Goal: Check status: Check status

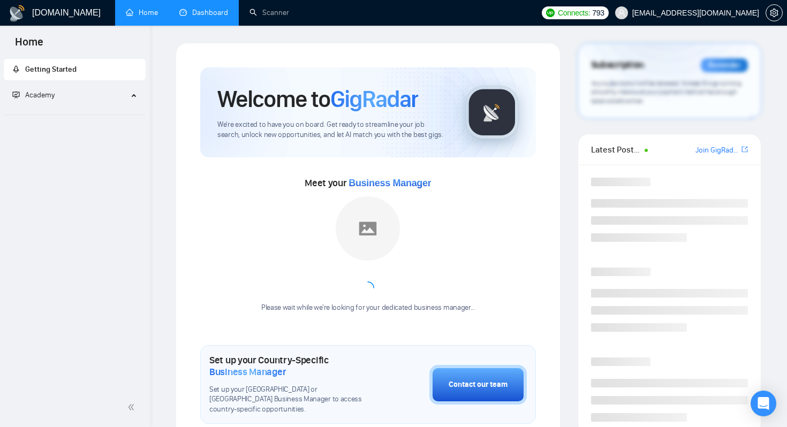
click at [197, 8] on link "Dashboard" at bounding box center [203, 12] width 49 height 9
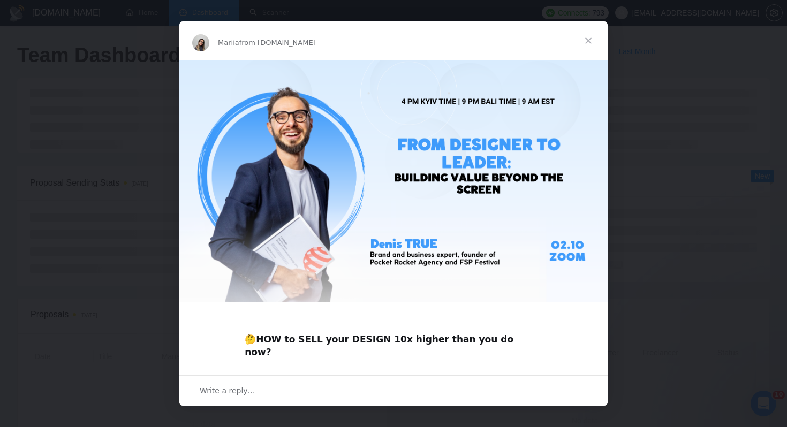
click at [588, 40] on span "Close" at bounding box center [588, 40] width 39 height 39
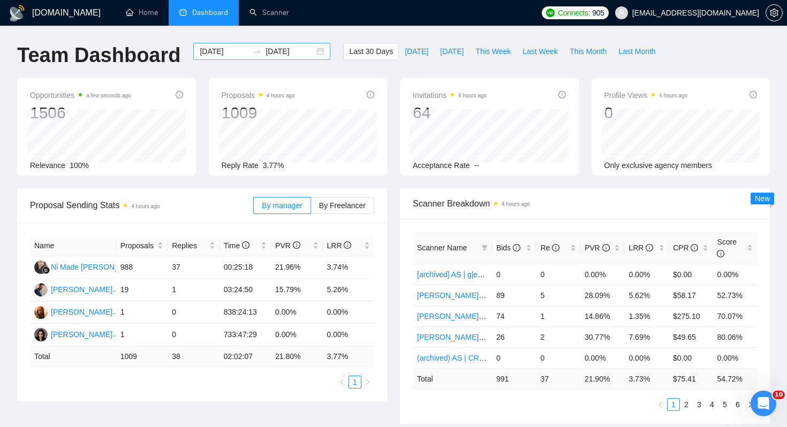
click at [310, 48] on div "[DATE] [DATE]" at bounding box center [261, 51] width 137 height 17
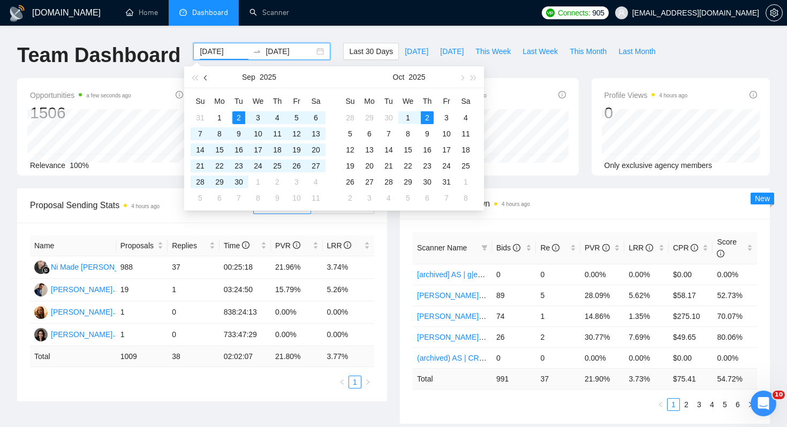
click at [209, 77] on button "button" at bounding box center [206, 76] width 12 height 21
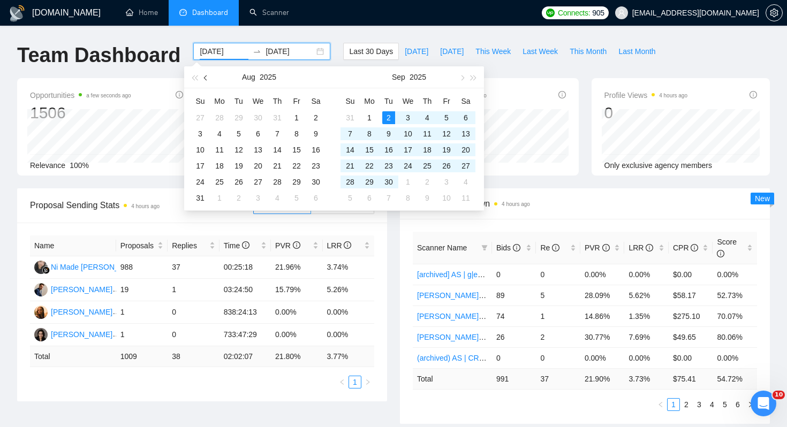
click at [209, 77] on button "button" at bounding box center [206, 76] width 12 height 21
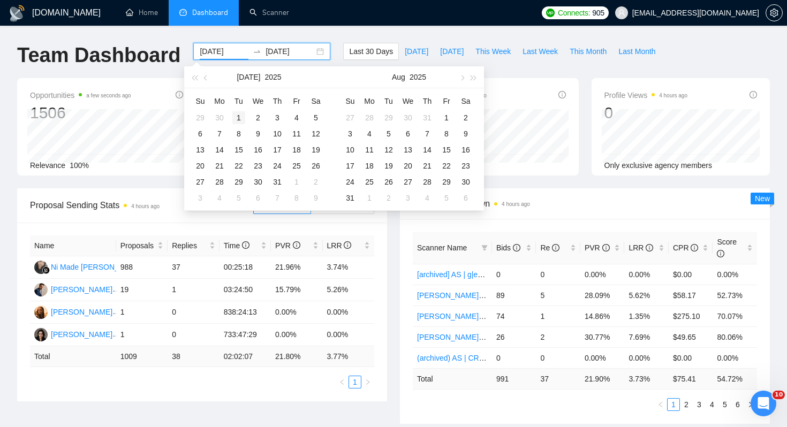
type input "[DATE]"
click at [240, 112] on div "1" at bounding box center [238, 117] width 13 height 13
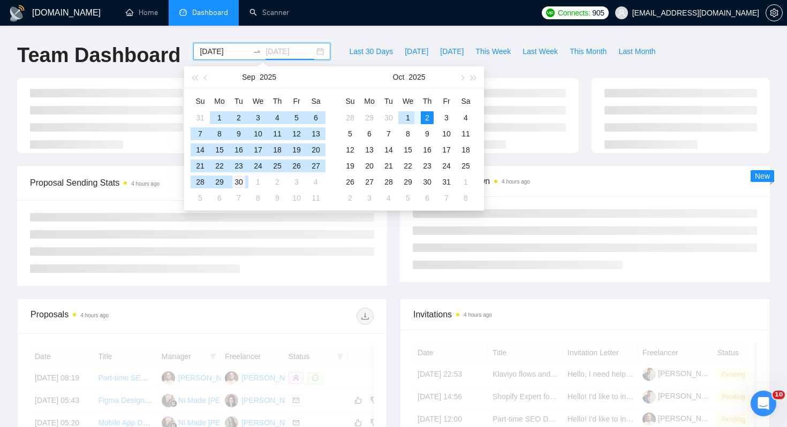
type input "[DATE]"
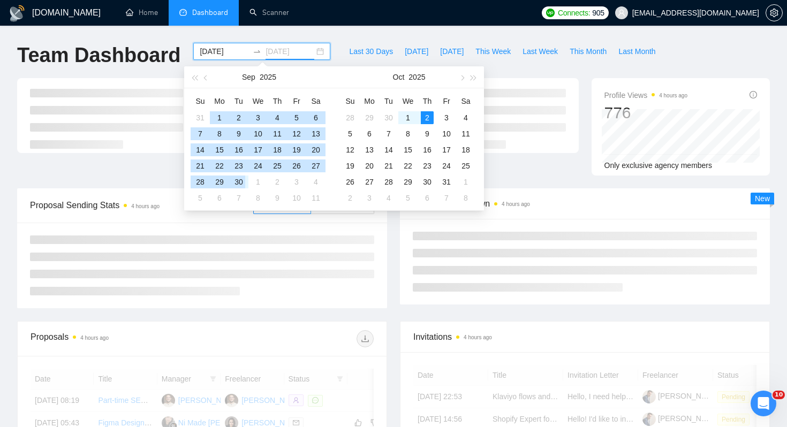
click at [240, 183] on div "30" at bounding box center [238, 182] width 13 height 13
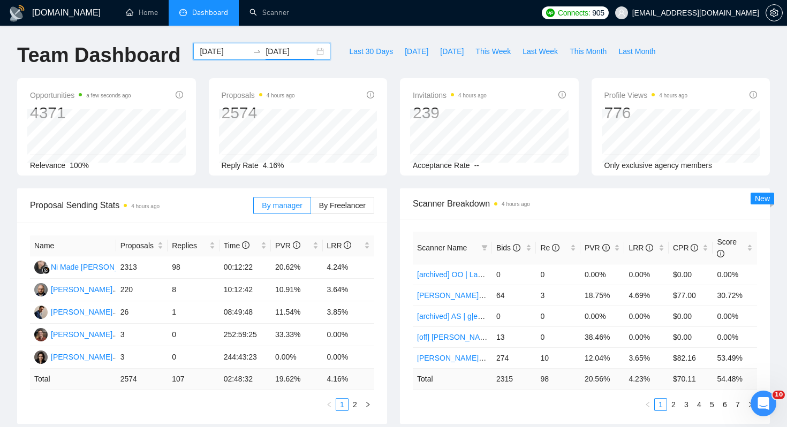
click at [396, 179] on div "Opportunities a few seconds ago 4371 Relevance 100% Proposals 4 hours ago 2574 …" at bounding box center [394, 133] width 766 height 110
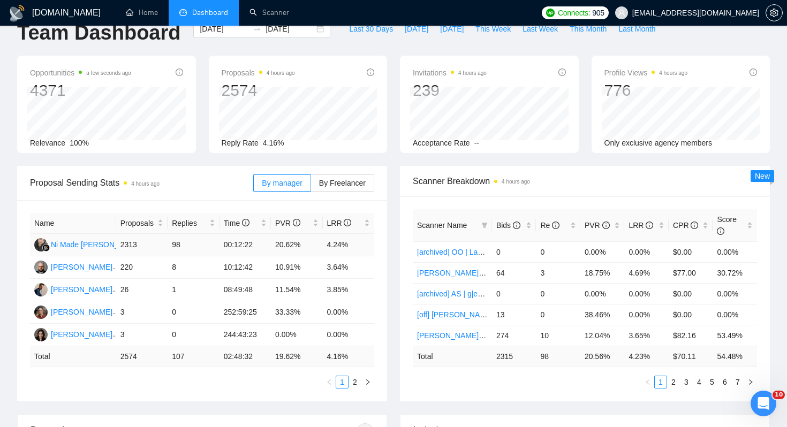
scroll to position [29, 0]
